Goal: Information Seeking & Learning: Check status

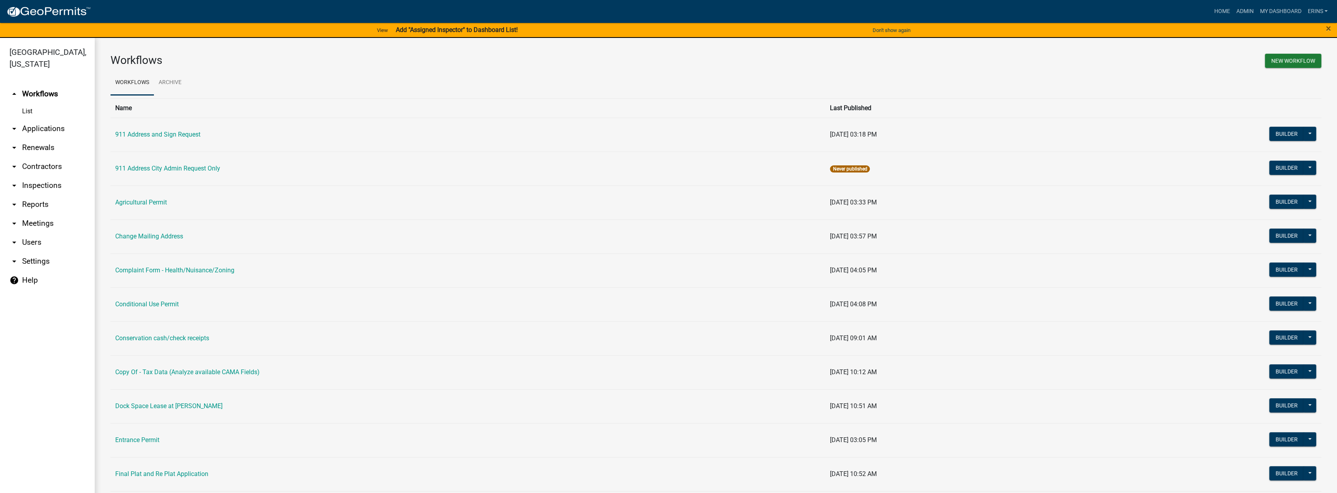
click at [37, 119] on link "arrow_drop_down Applications" at bounding box center [47, 128] width 95 height 19
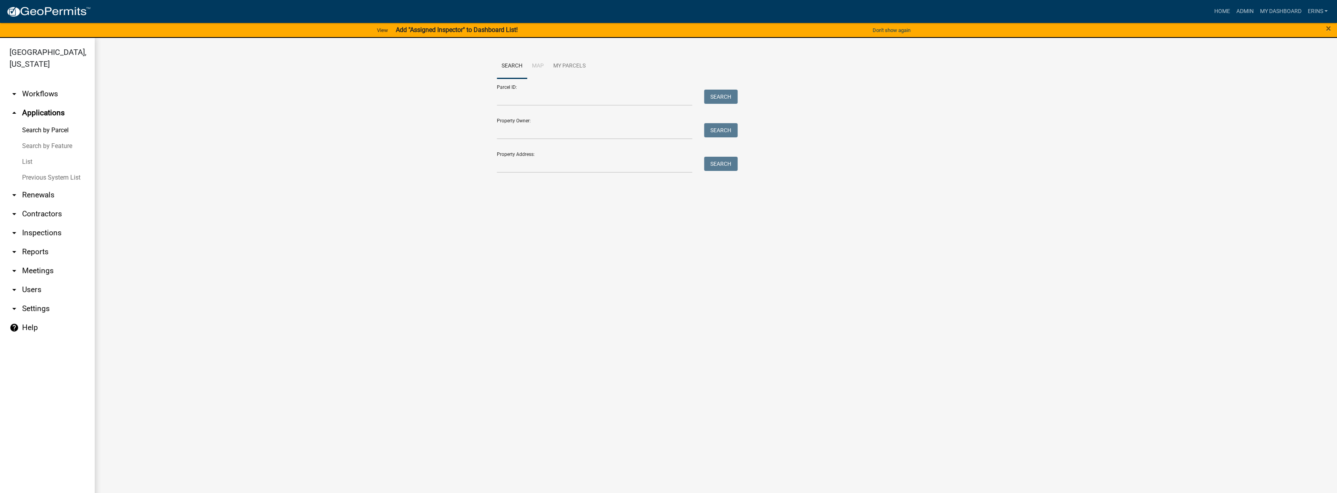
click at [29, 154] on link "List" at bounding box center [47, 162] width 95 height 16
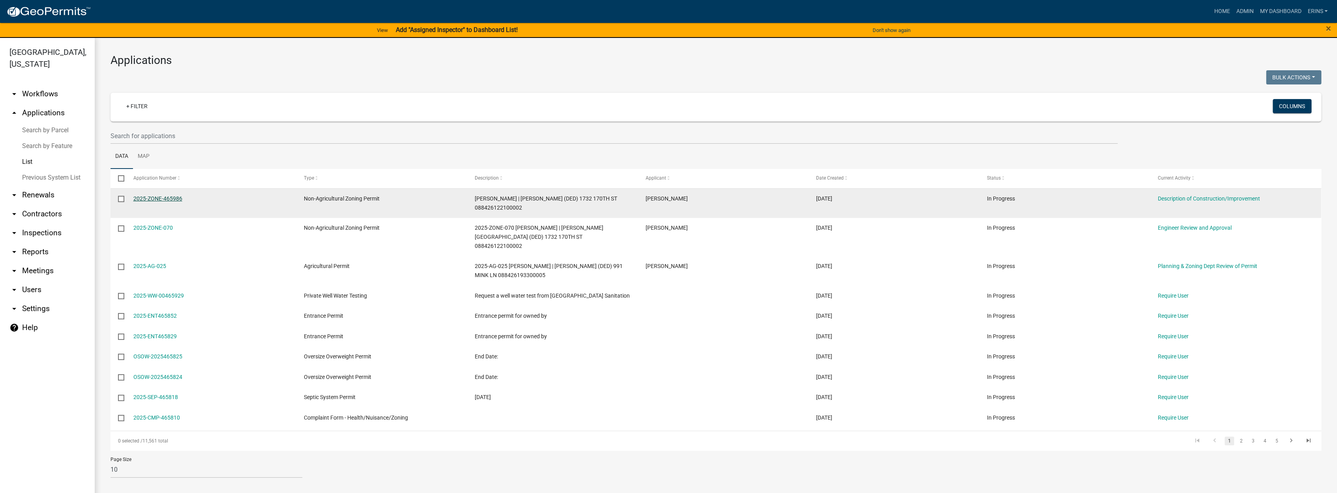
click at [176, 198] on link "2025-ZONE-465986" at bounding box center [157, 198] width 49 height 6
click at [122, 199] on input "checkbox" at bounding box center [120, 198] width 5 height 5
checkbox input "false"
click at [148, 199] on link "2025-ZONE-465986" at bounding box center [157, 198] width 49 height 6
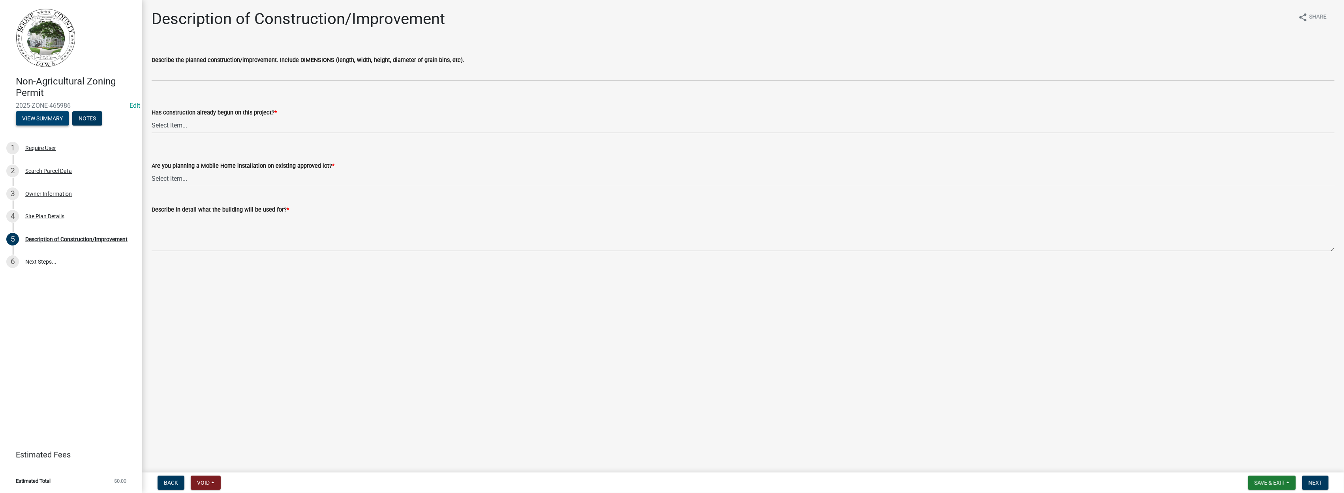
click at [48, 117] on button "View Summary" at bounding box center [42, 118] width 53 height 14
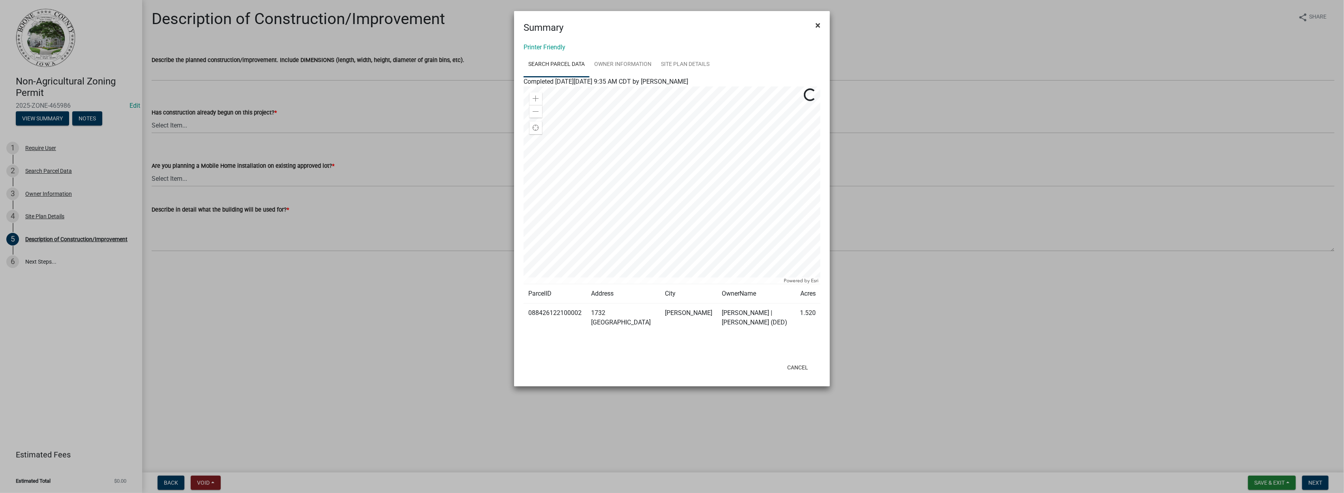
click at [817, 25] on span "×" at bounding box center [817, 25] width 5 height 11
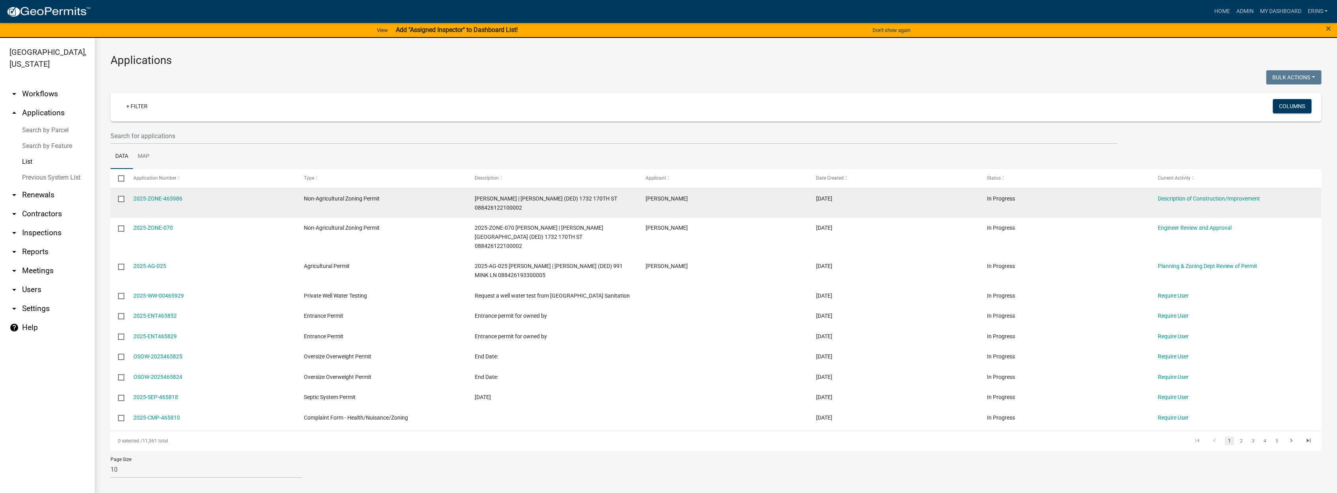
click at [1067, 194] on div "In Progress" at bounding box center [1065, 198] width 156 height 9
click at [212, 200] on div "2025-ZONE-465986" at bounding box center [211, 198] width 156 height 9
click at [120, 198] on input "checkbox" at bounding box center [120, 198] width 5 height 5
checkbox input "true"
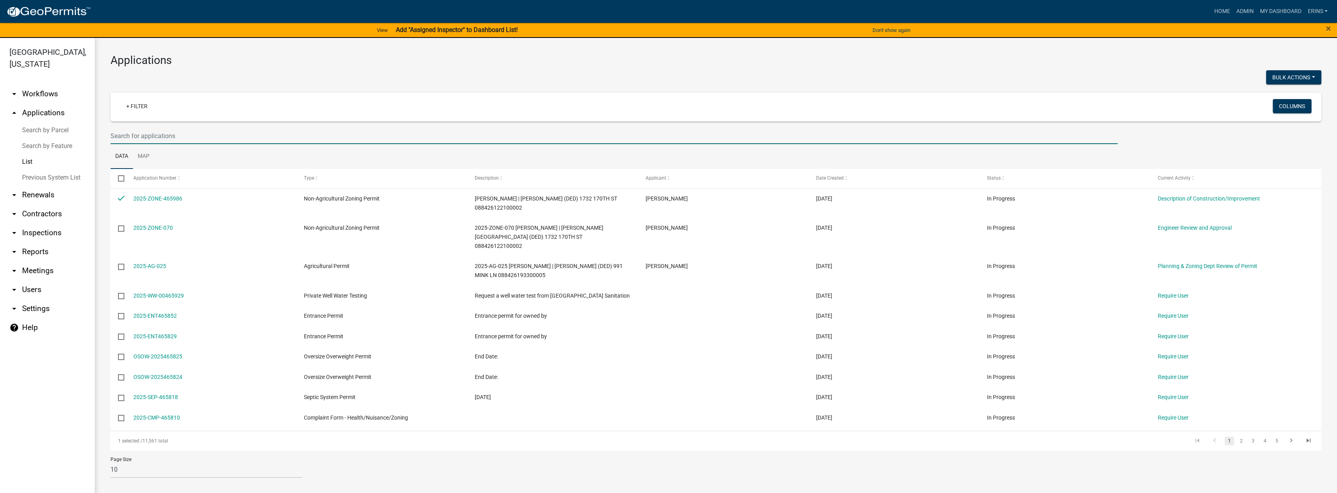
click at [126, 134] on input "text" at bounding box center [614, 136] width 1007 height 16
click at [116, 142] on input "text" at bounding box center [614, 136] width 1007 height 16
click at [46, 84] on link "arrow_drop_down Workflows" at bounding box center [47, 93] width 95 height 19
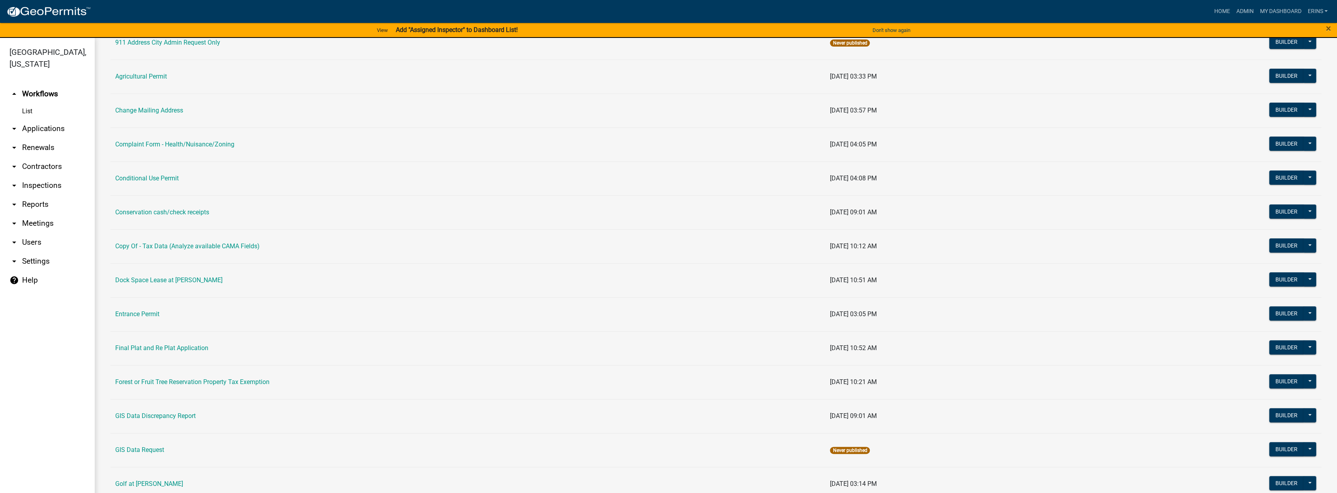
scroll to position [131, 0]
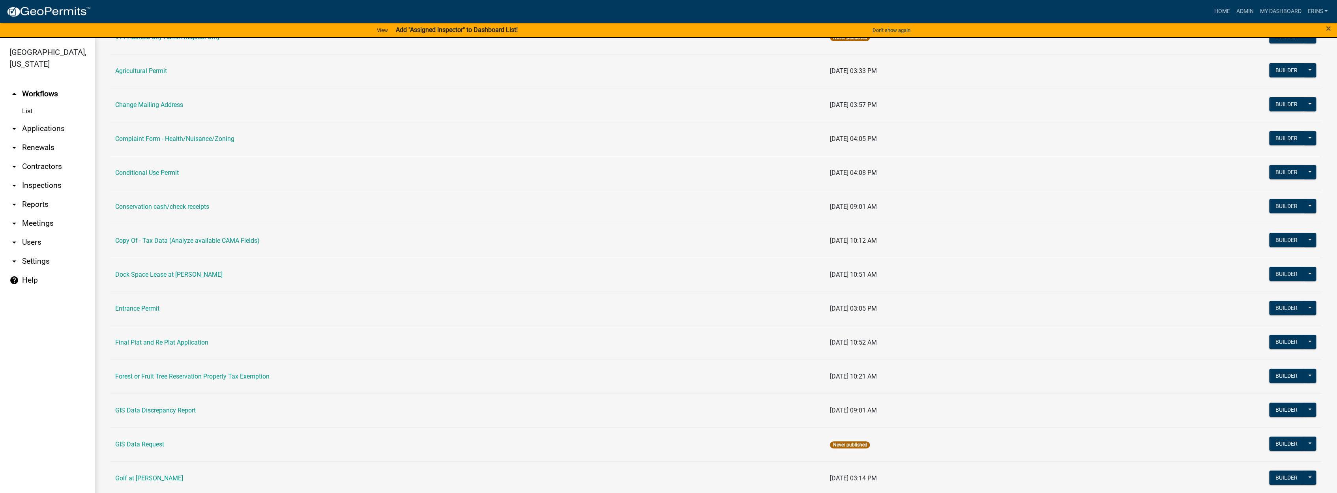
click at [43, 119] on link "arrow_drop_down Applications" at bounding box center [47, 128] width 95 height 19
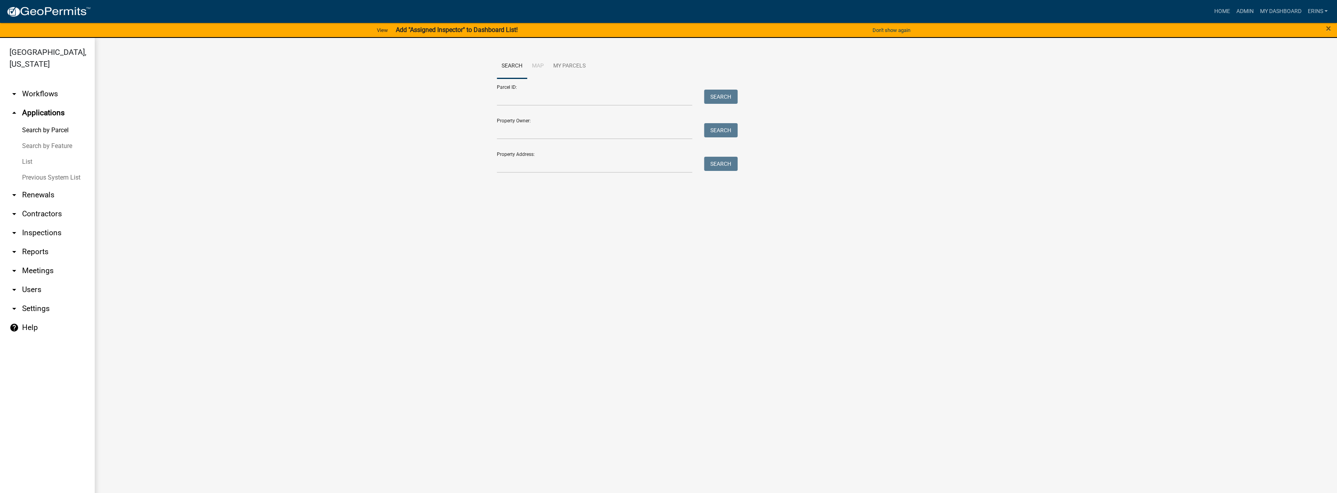
click at [28, 154] on link "List" at bounding box center [47, 162] width 95 height 16
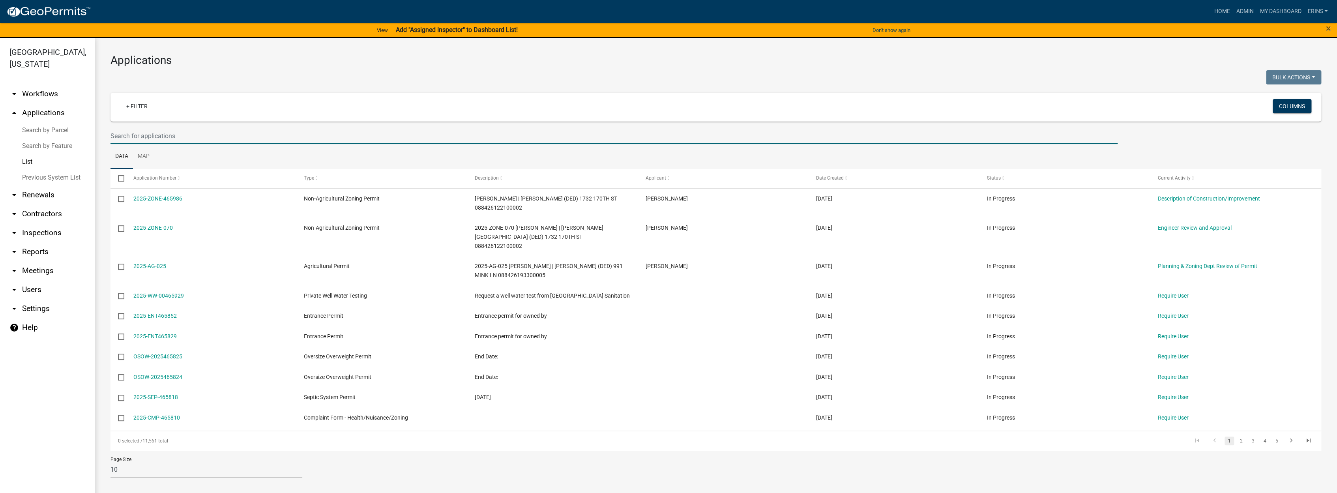
click at [150, 138] on input "text" at bounding box center [614, 136] width 1007 height 16
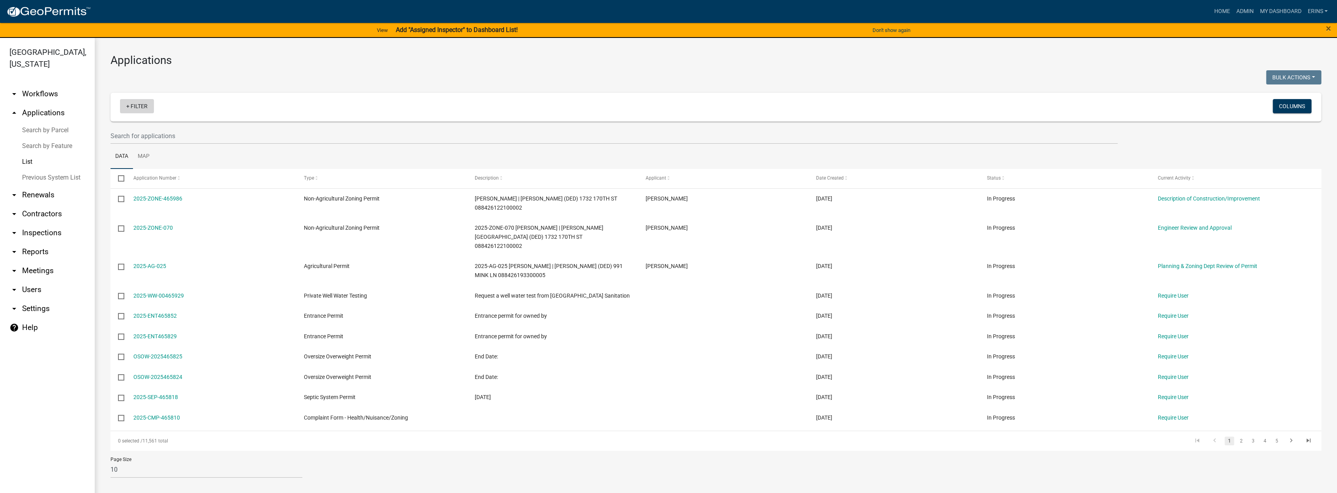
click at [132, 104] on link "+ Filter" at bounding box center [137, 106] width 34 height 14
click at [125, 165] on li "Permit Type" at bounding box center [139, 166] width 72 height 18
click at [88, 136] on select "Select an option 911 Address and Sign Request 911 Address City Admin Request On…" at bounding box center [141, 134] width 154 height 16
select select "3a4f5132-7fb5-411b-957d-1f56bc0f5122"
click at [87, 126] on select "Select an option 911 Address and Sign Request 911 Address City Admin Request On…" at bounding box center [141, 134] width 154 height 16
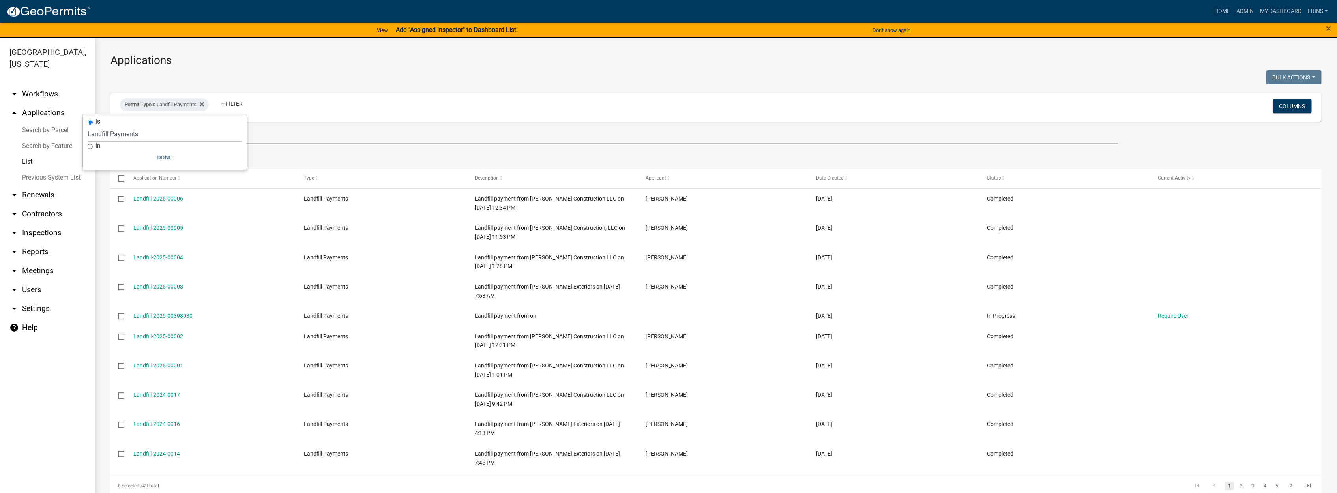
click at [116, 134] on select "Select an option 911 Address and Sign Request 911 Address City Admin Request On…" at bounding box center [165, 134] width 154 height 16
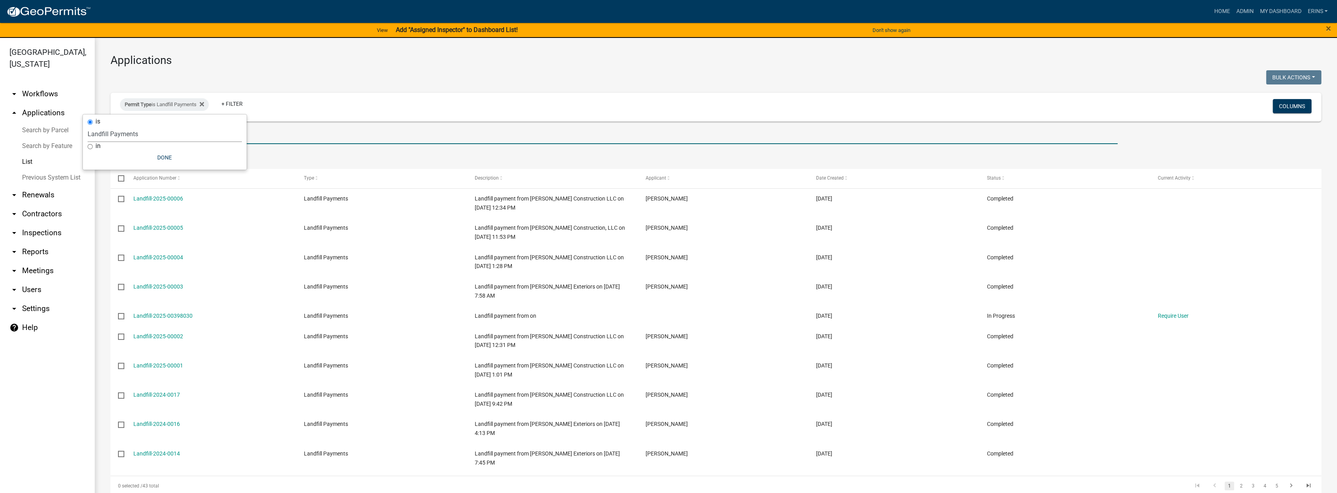
click at [356, 142] on input "text" at bounding box center [614, 136] width 1007 height 16
